Goal: Find specific page/section: Find specific page/section

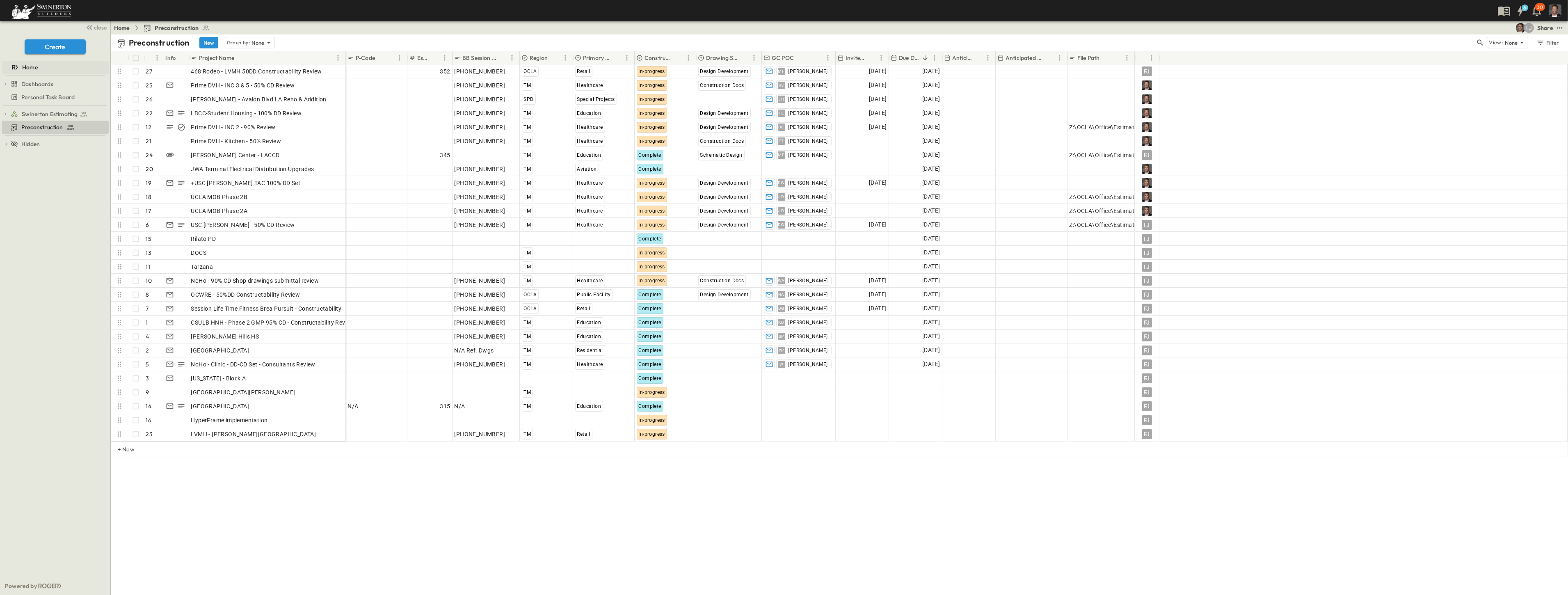
click at [32, 68] on span "Home" at bounding box center [29, 67] width 15 height 8
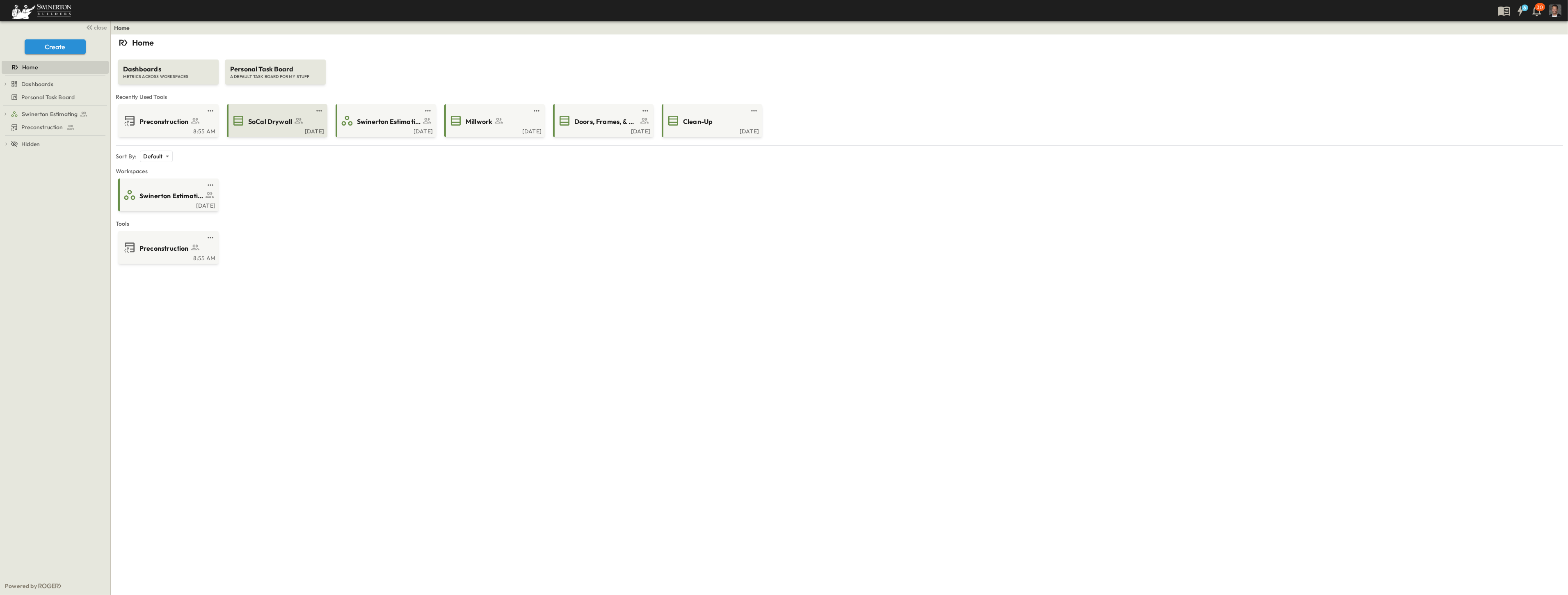
click at [279, 117] on span "SoCal Drywall" at bounding box center [270, 122] width 44 height 10
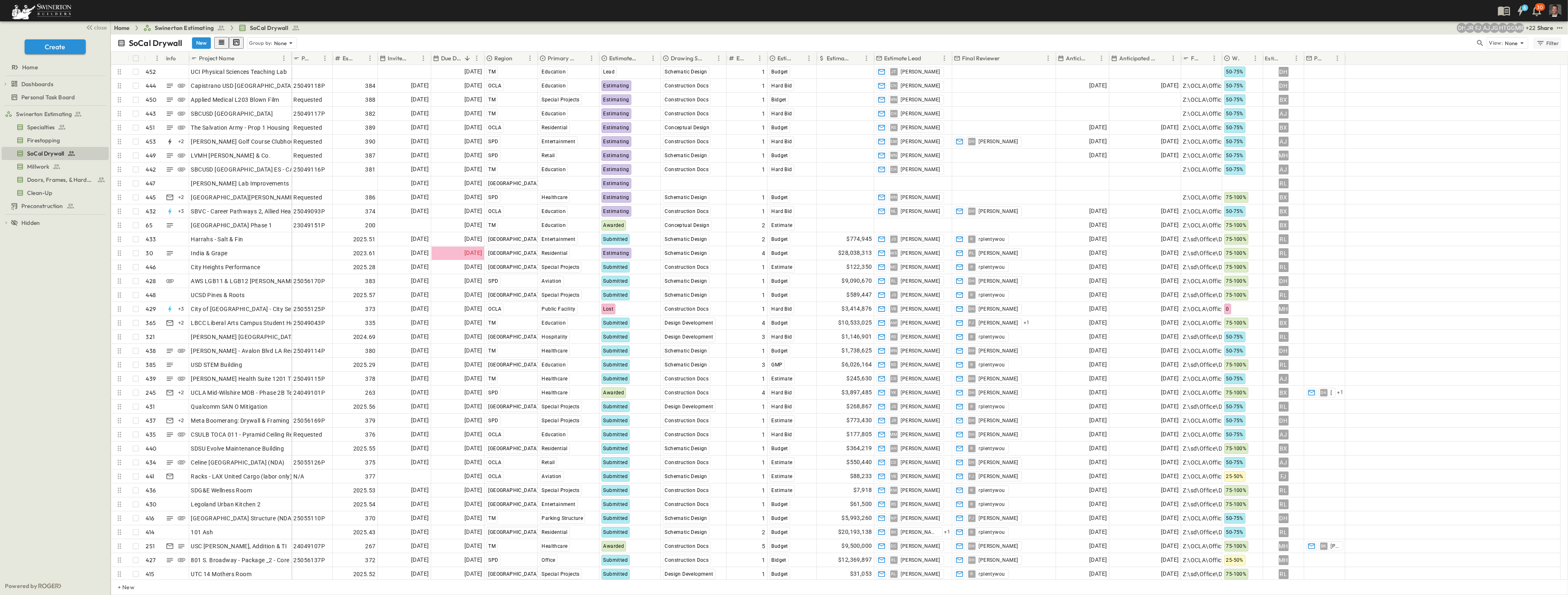
click at [1545, 43] on div "Filter" at bounding box center [1547, 43] width 23 height 9
click at [1471, 96] on h6 "Region" at bounding box center [1472, 99] width 12 height 5
click at [1415, 113] on span "SPD" at bounding box center [1417, 113] width 10 height 6
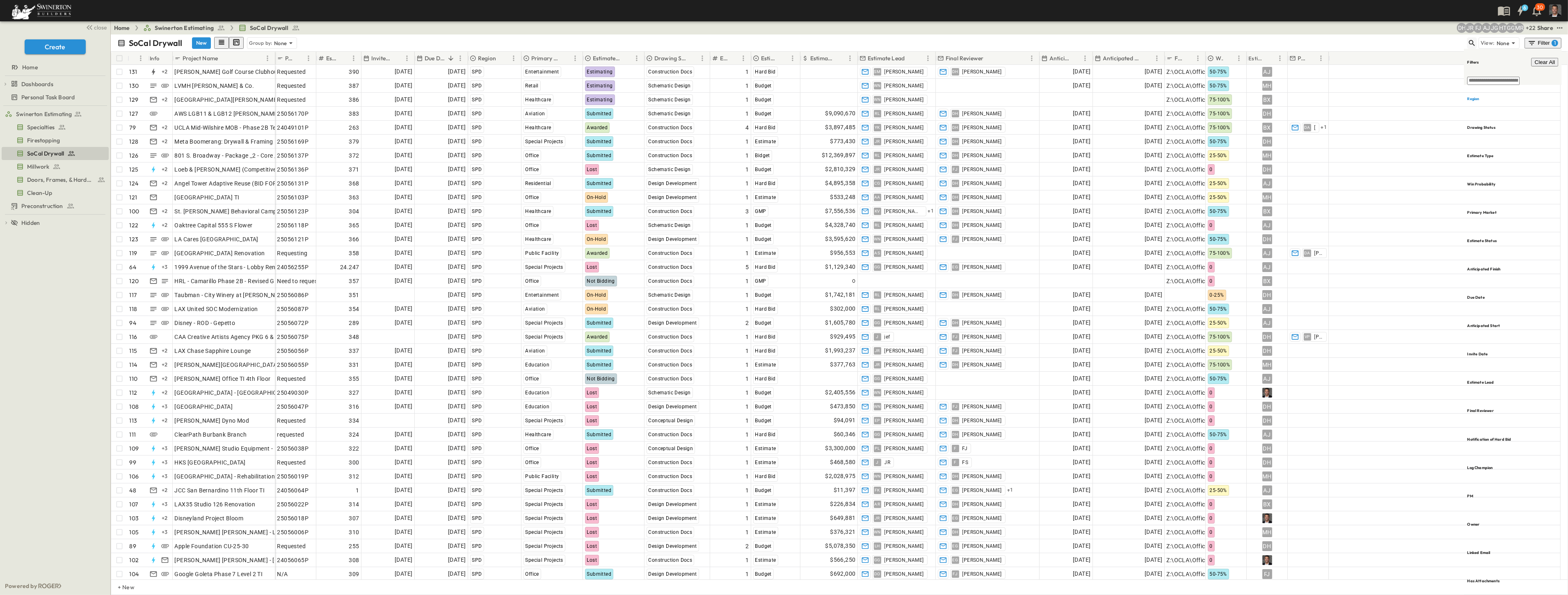
click at [1472, 45] on icon "button" at bounding box center [1472, 43] width 8 height 8
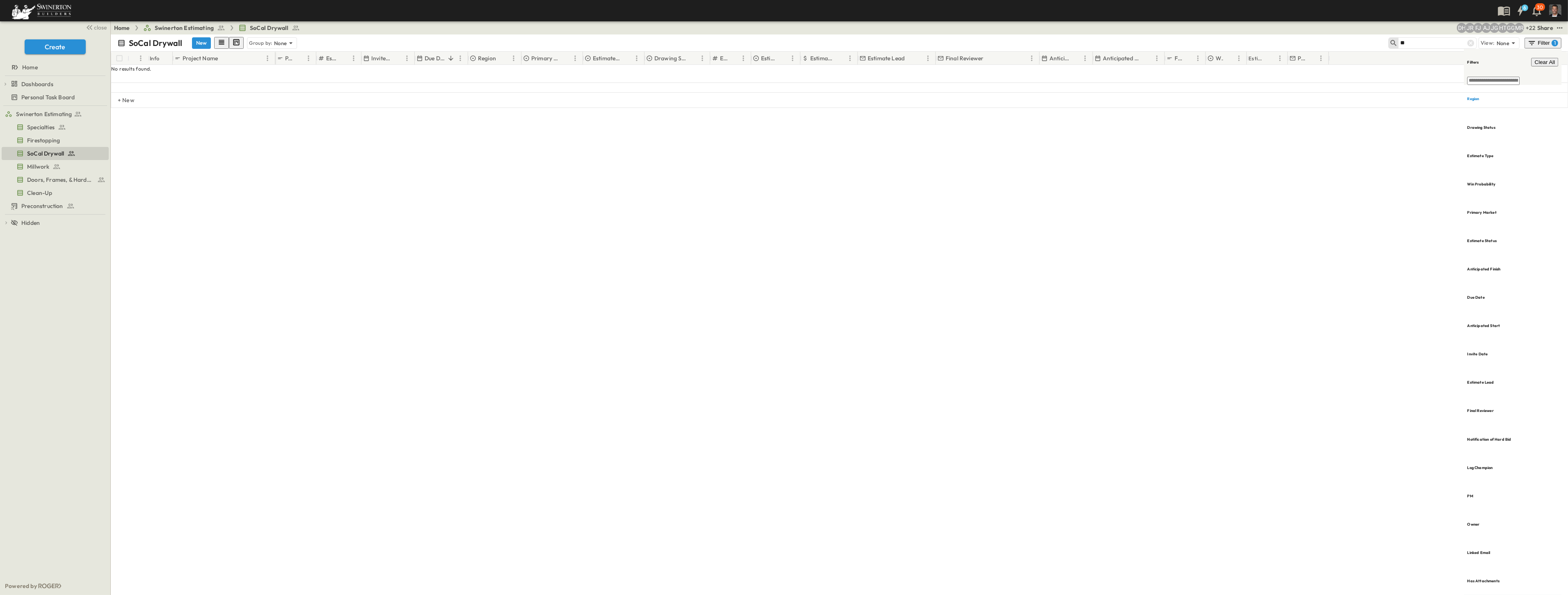
type input "*"
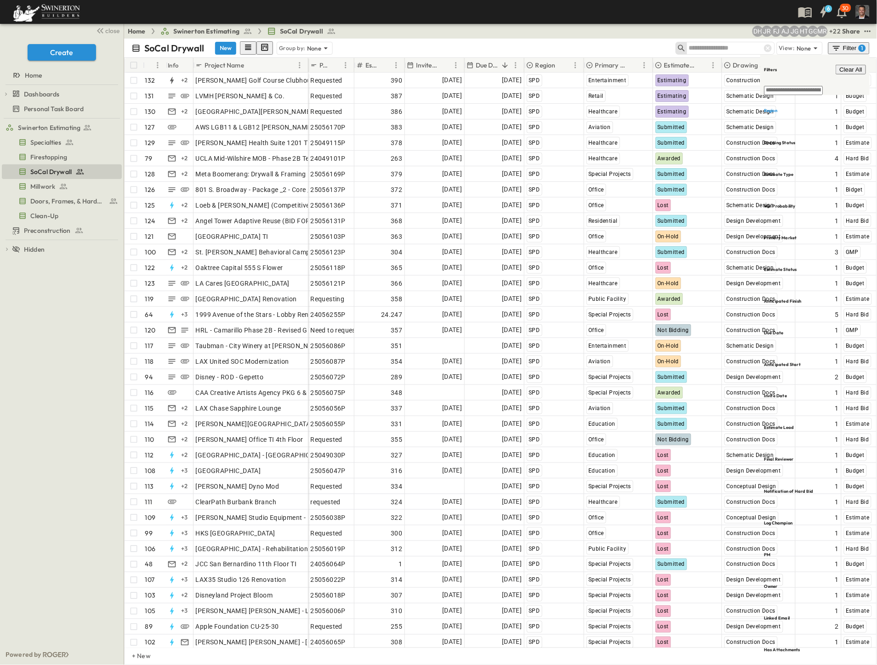
click at [679, 28] on div "+ 22 MR GG HT JG AJ [PERSON_NAME] DH" at bounding box center [702, 31] width 274 height 11
click at [837, 47] on icon "button" at bounding box center [836, 48] width 9 height 9
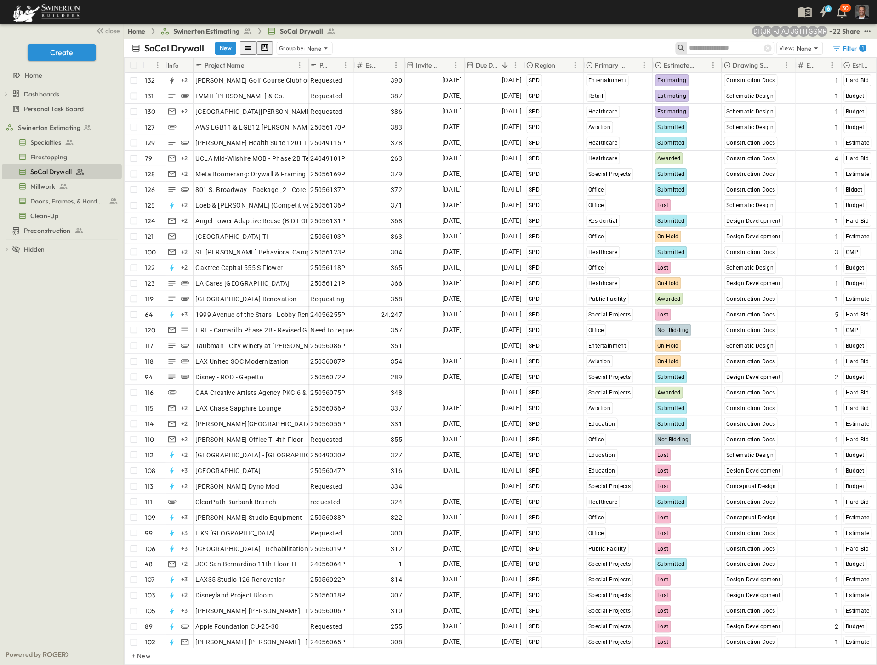
click at [523, 28] on div "Home Swinerton Estimating SoCal Drywall + 22 MR GG HT JG AJ [PERSON_NAME] DH Sh…" at bounding box center [500, 31] width 753 height 15
